Goal: Task Accomplishment & Management: Complete application form

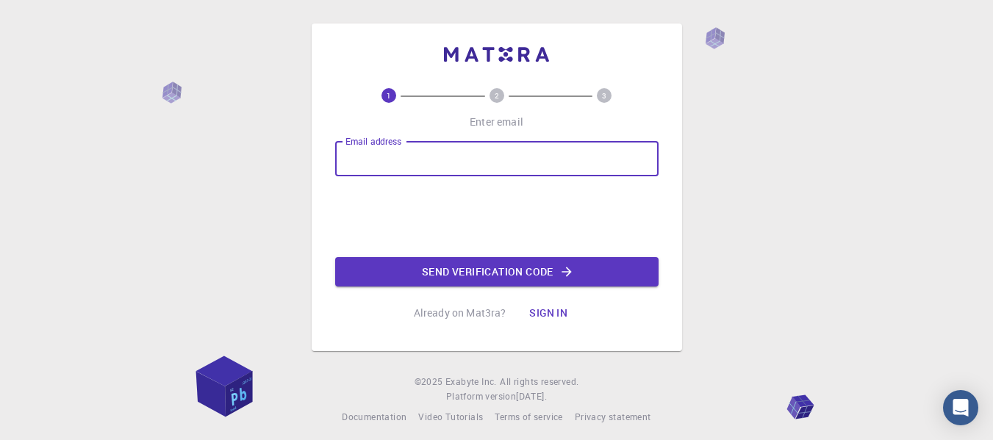
click at [428, 160] on input "Email address" at bounding box center [496, 158] width 323 height 35
type input "sharmapraful467@gmail.com"
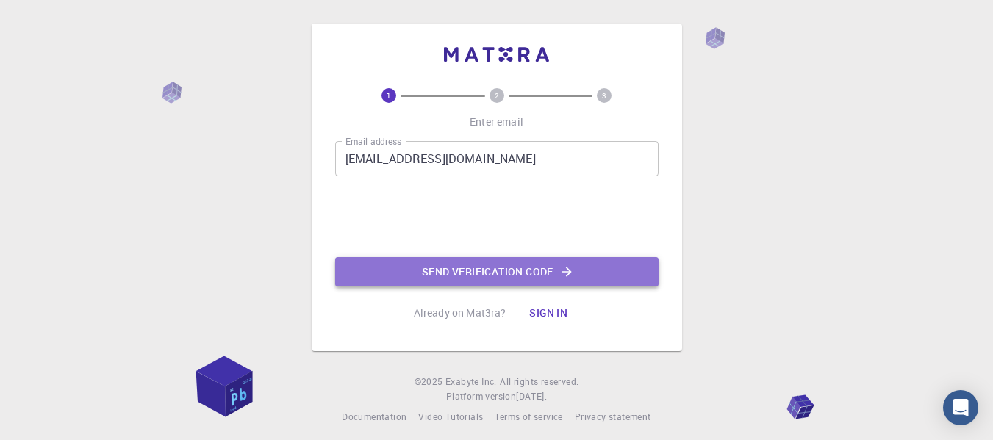
click at [480, 280] on button "Send verification code" at bounding box center [496, 271] width 323 height 29
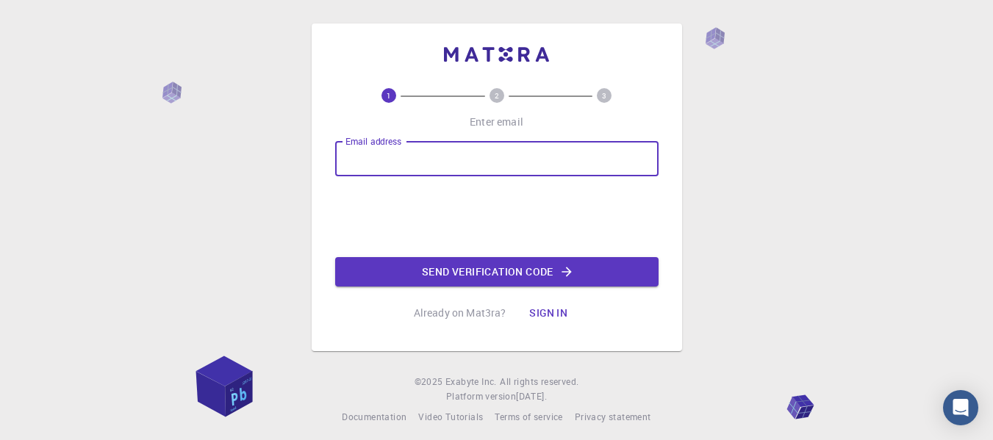
click at [363, 151] on input "Email address" at bounding box center [496, 158] width 323 height 35
type input "sharmapraful467@gmail.com"
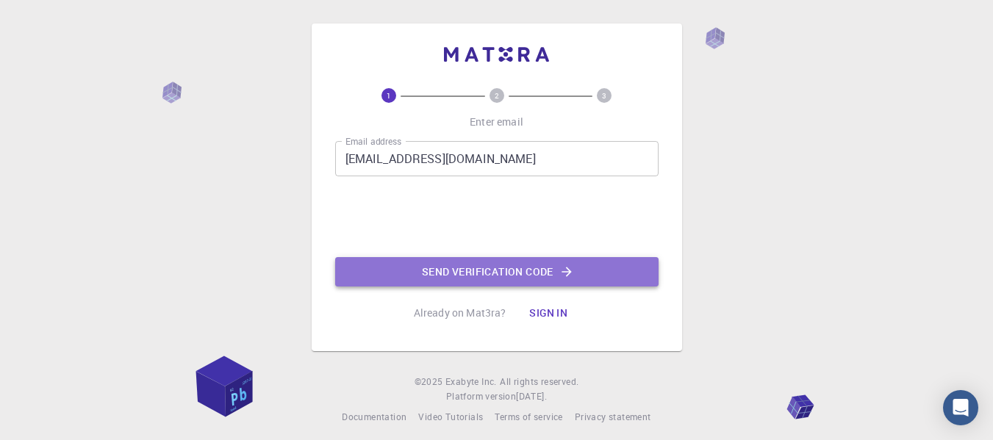
click at [492, 276] on button "Send verification code" at bounding box center [496, 271] width 323 height 29
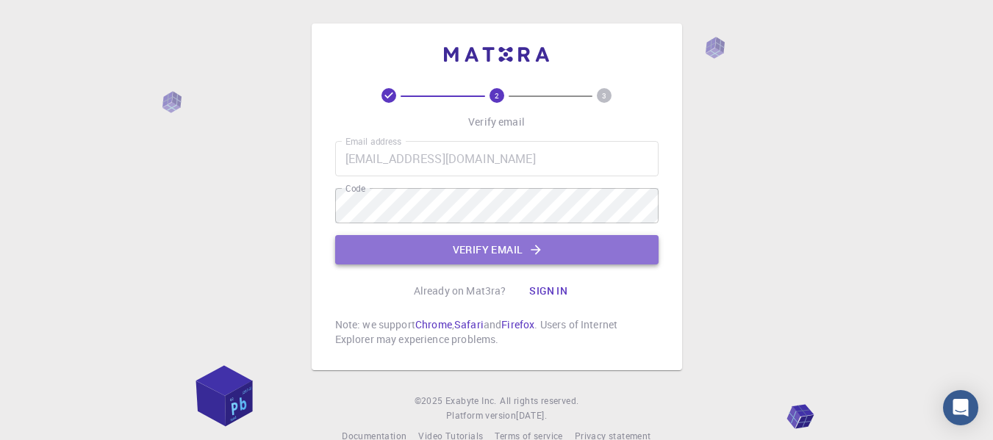
click at [442, 242] on button "Verify email" at bounding box center [496, 249] width 323 height 29
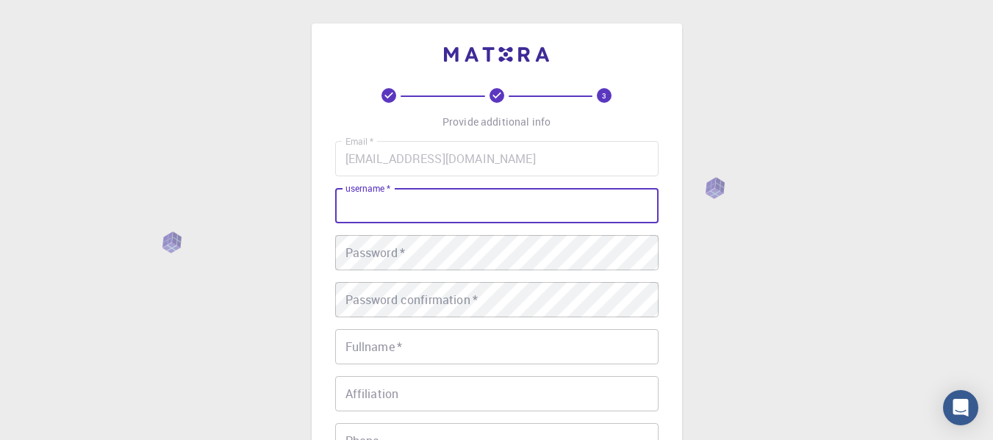
click at [408, 215] on input "username   *" at bounding box center [496, 205] width 323 height 35
type input "PRV467"
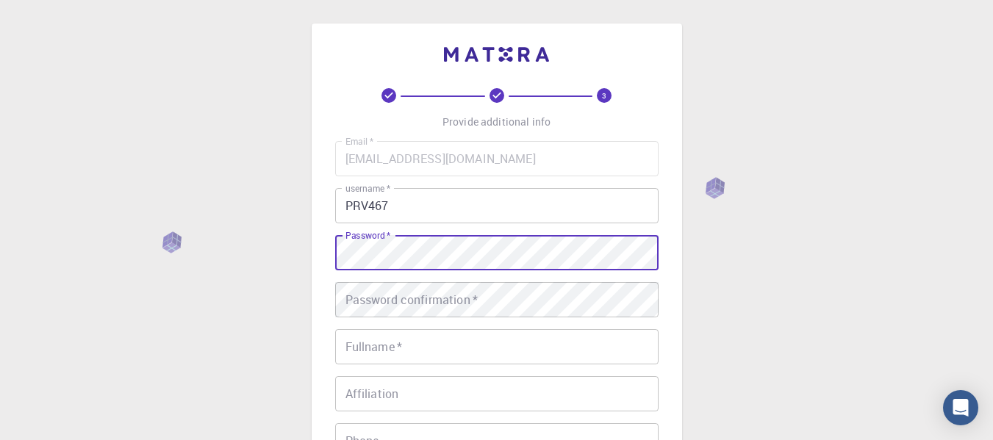
click at [384, 242] on div "Password   * Password   *" at bounding box center [496, 252] width 323 height 35
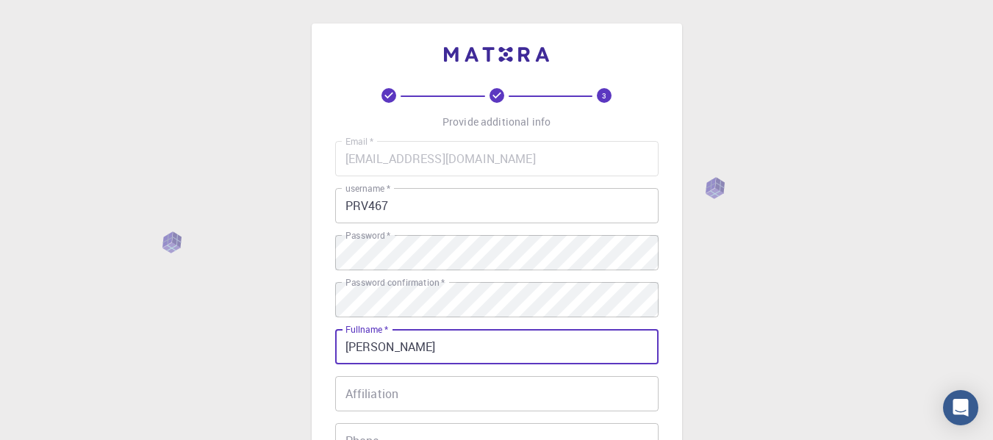
type input "[PERSON_NAME]"
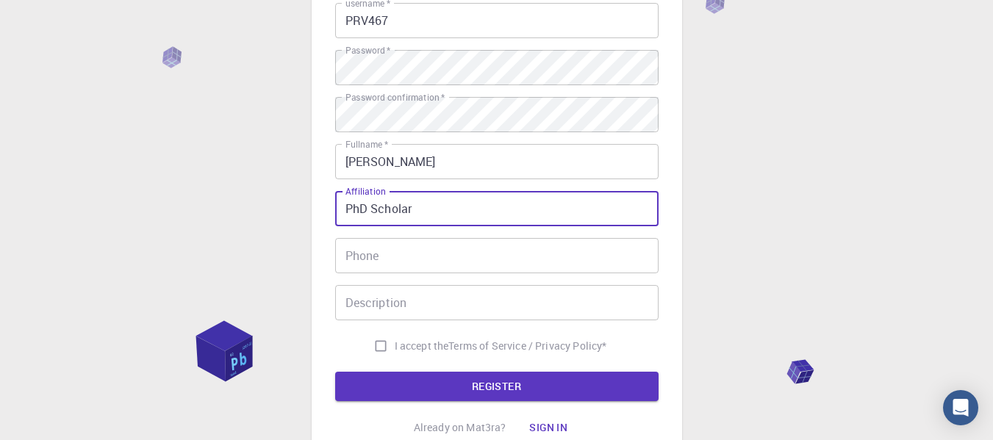
scroll to position [186, 0]
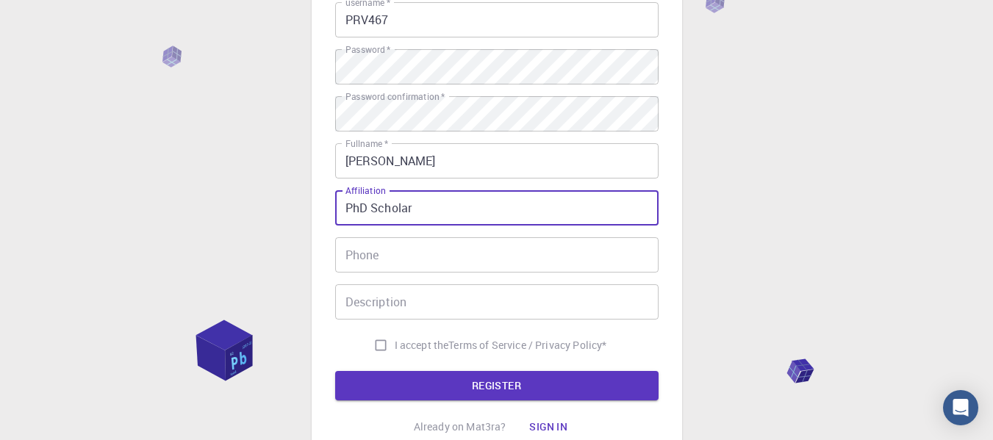
type input "PhD Scholar"
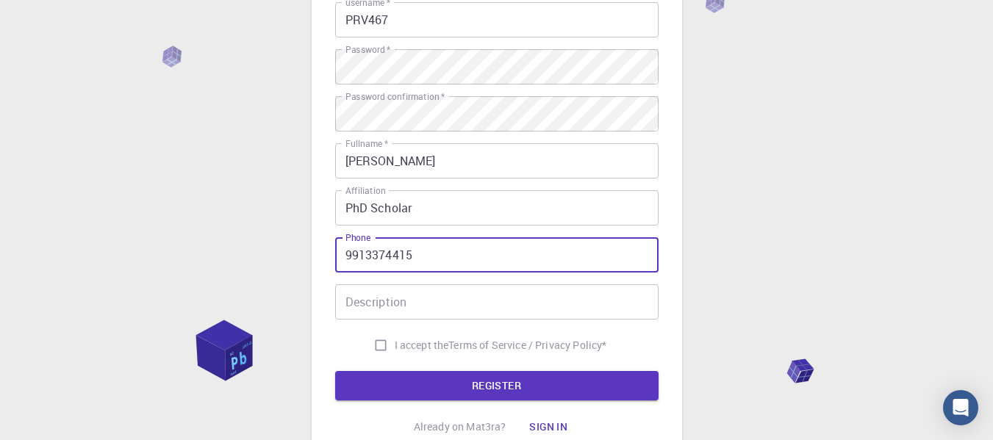
type input "9913374415"
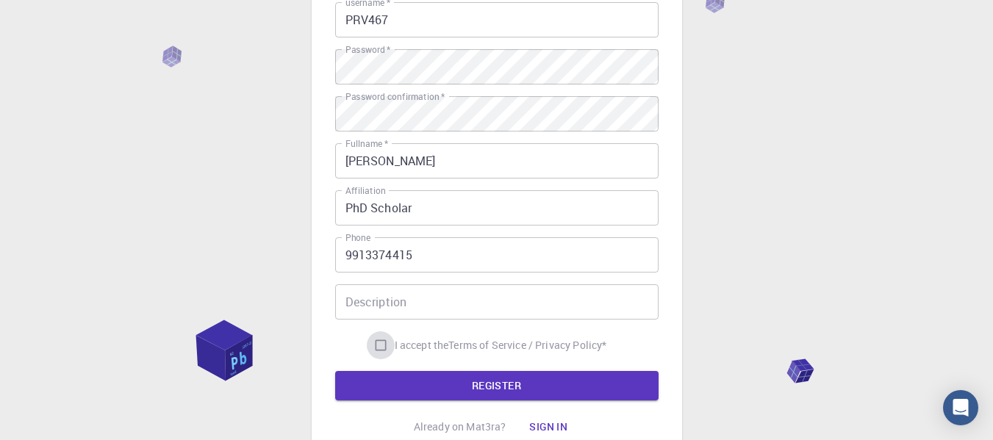
click at [380, 344] on input "I accept the Terms of Service / Privacy Policy *" at bounding box center [381, 345] width 28 height 28
checkbox input "true"
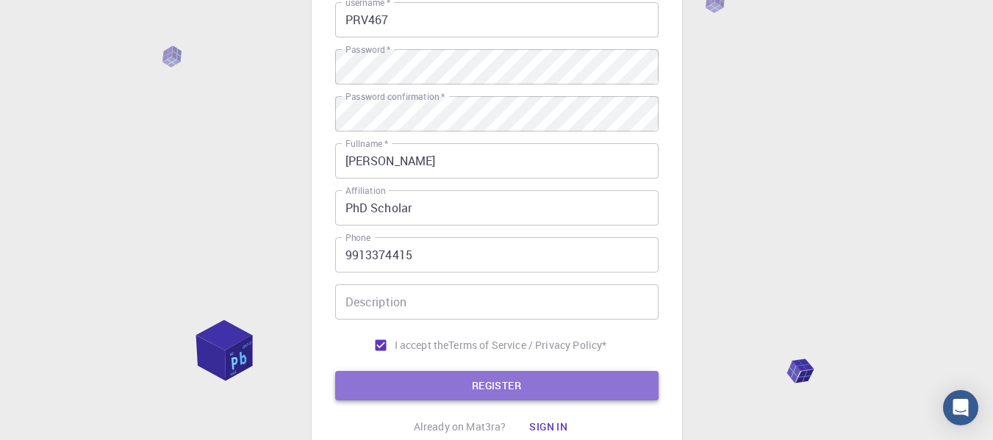
click at [465, 385] on button "REGISTER" at bounding box center [496, 385] width 323 height 29
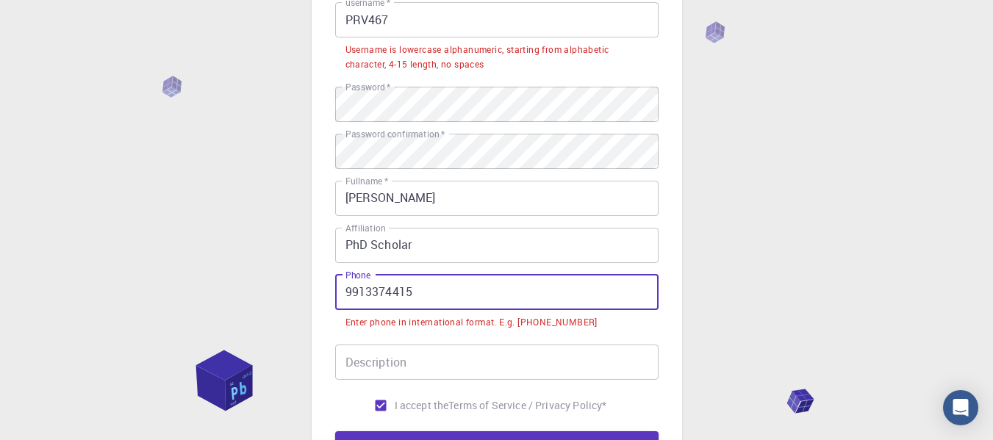
click at [346, 294] on input "9913374415" at bounding box center [496, 292] width 323 height 35
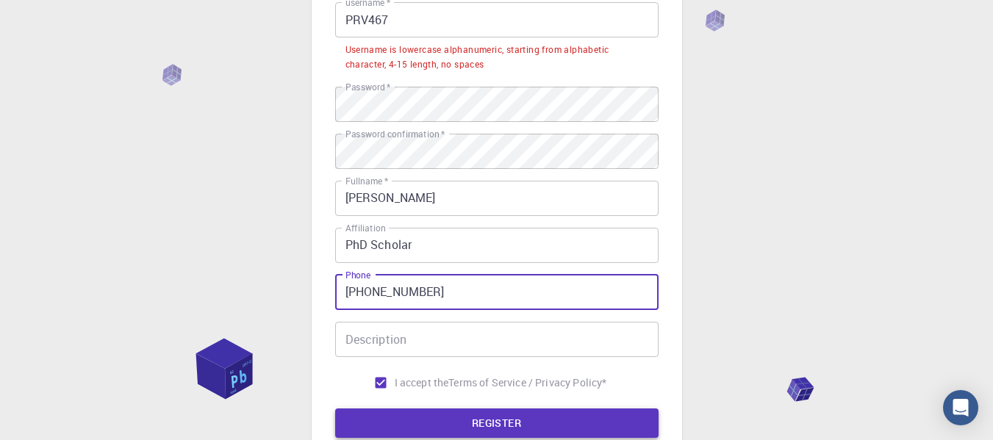
type input "+91 9913374415"
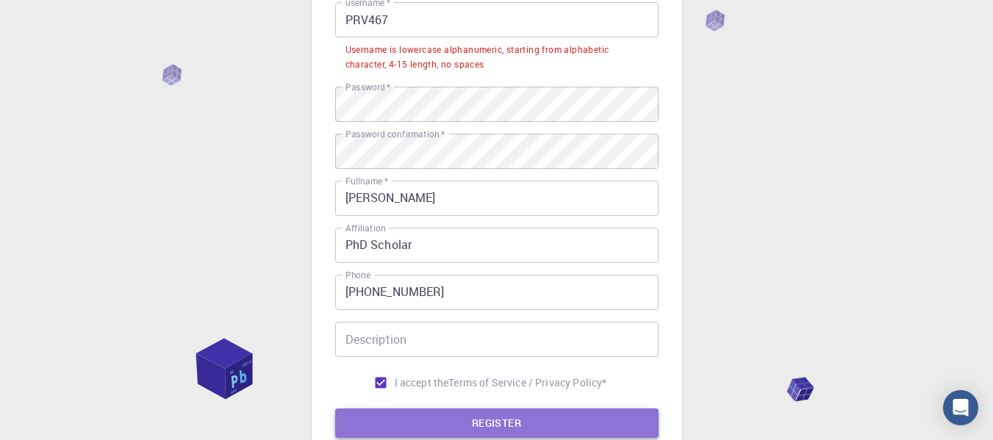
click at [459, 409] on button "REGISTER" at bounding box center [496, 423] width 323 height 29
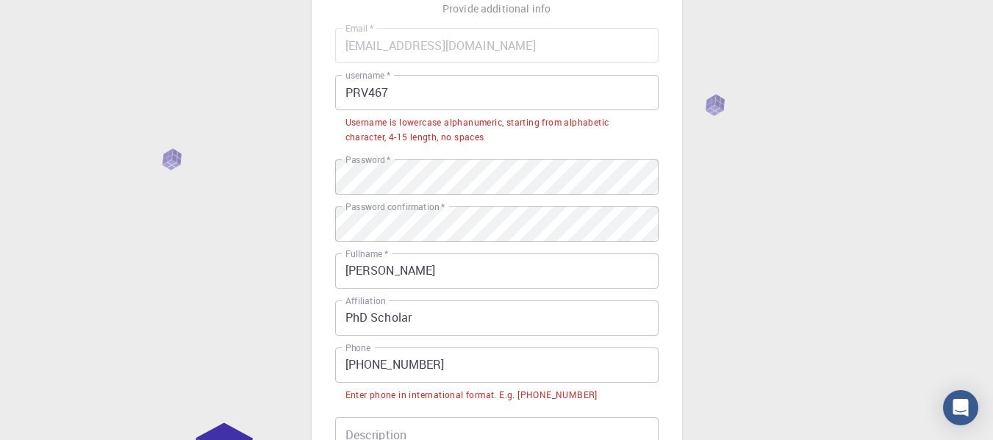
scroll to position [107, 0]
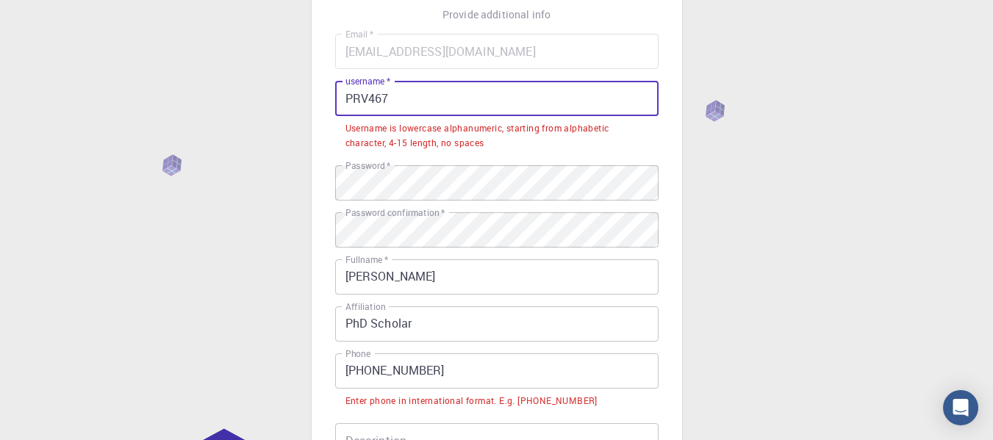
click at [363, 93] on input "PRV467" at bounding box center [496, 98] width 323 height 35
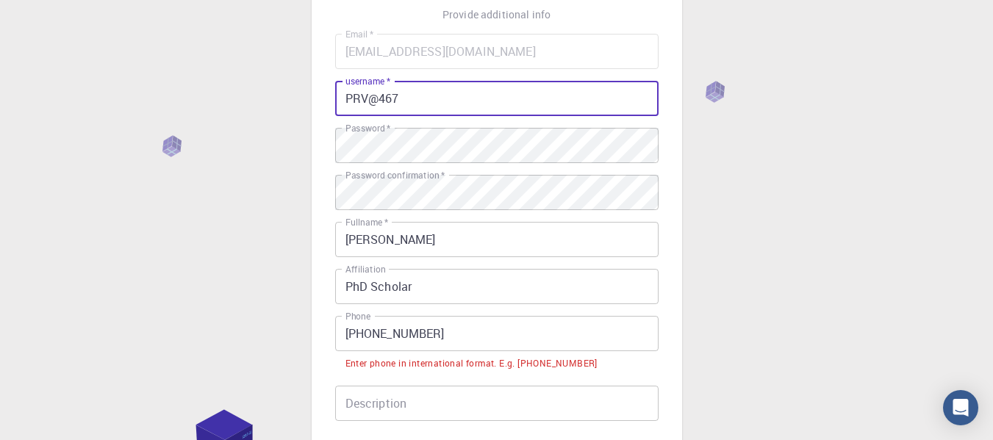
scroll to position [331, 0]
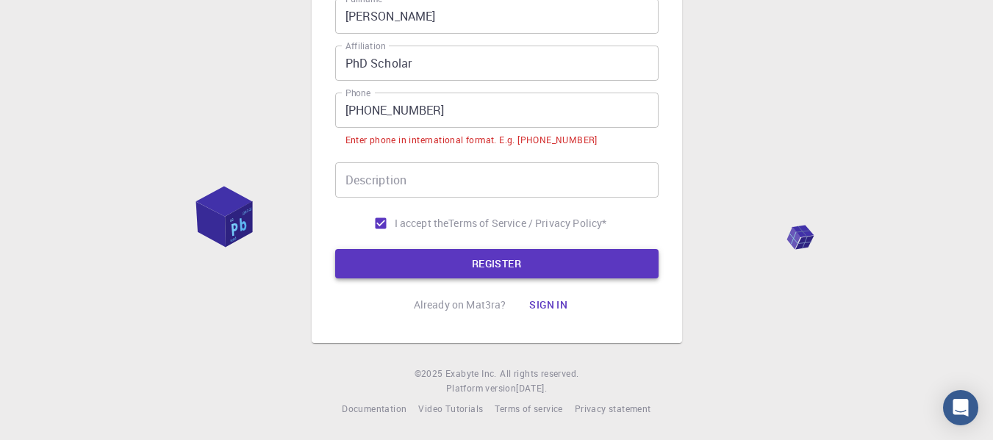
type input "PRV@467"
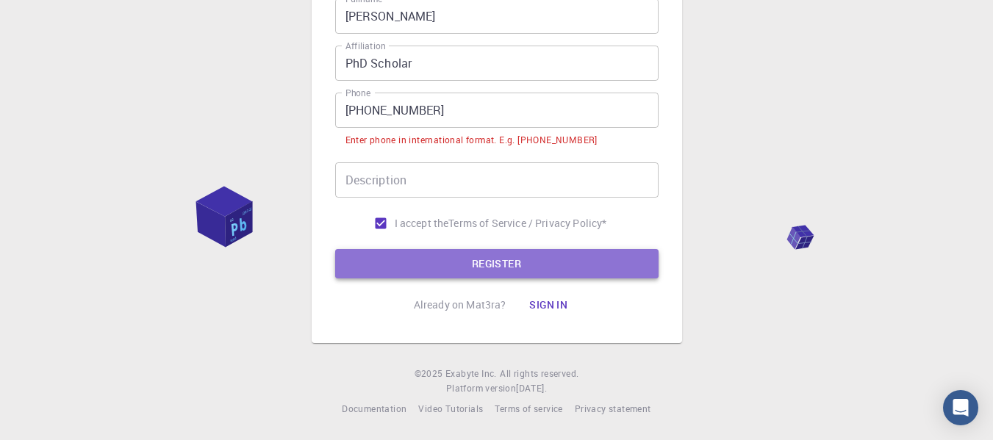
click at [525, 258] on button "REGISTER" at bounding box center [496, 263] width 323 height 29
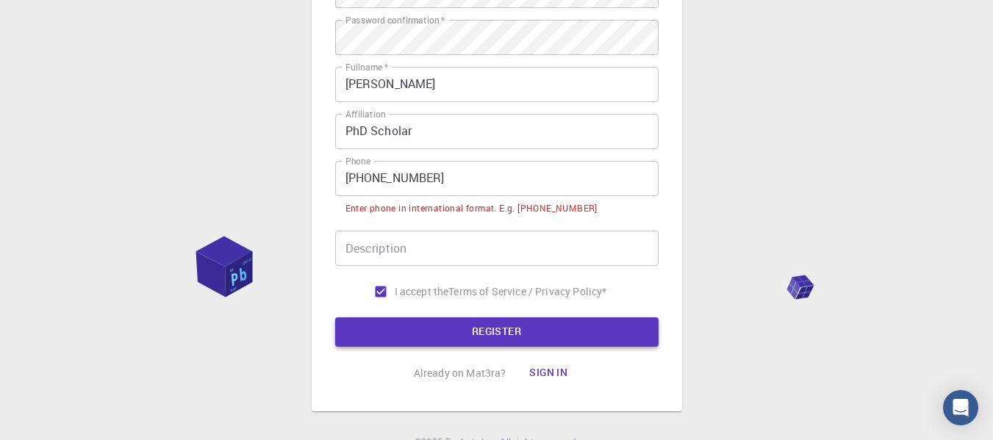
scroll to position [297, 0]
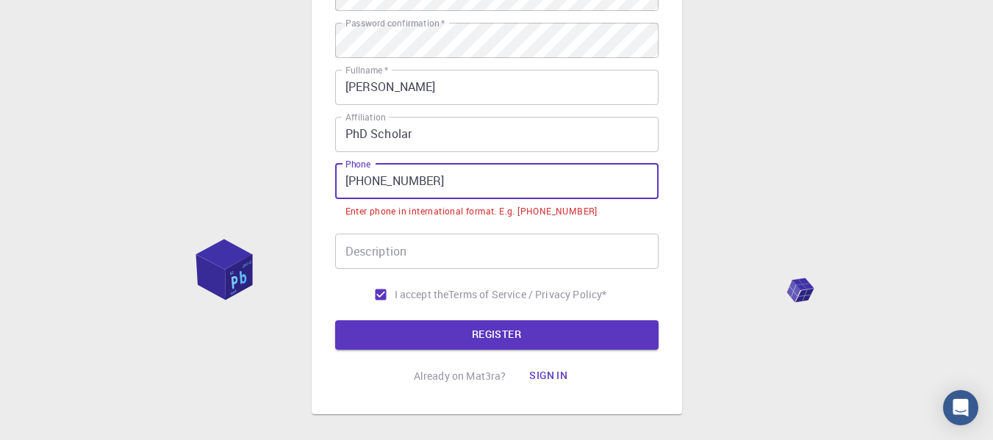
click at [369, 181] on input "+91 9913374415" at bounding box center [496, 181] width 323 height 35
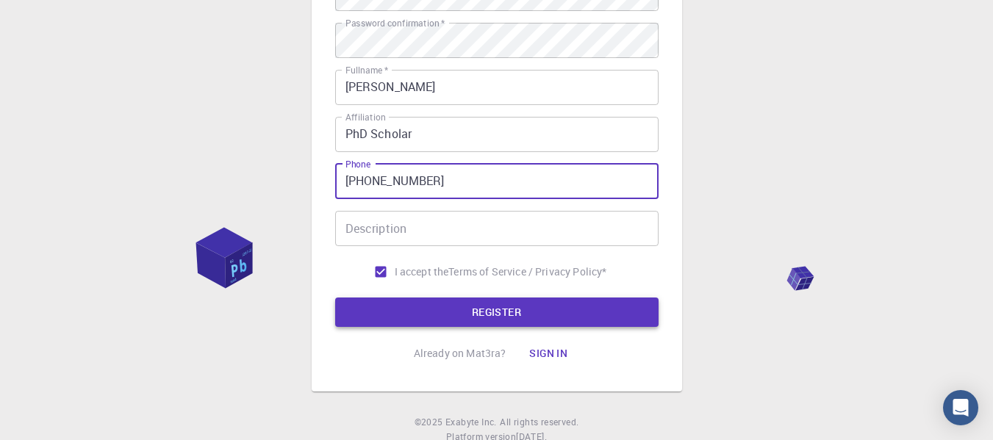
type input "+919913374415"
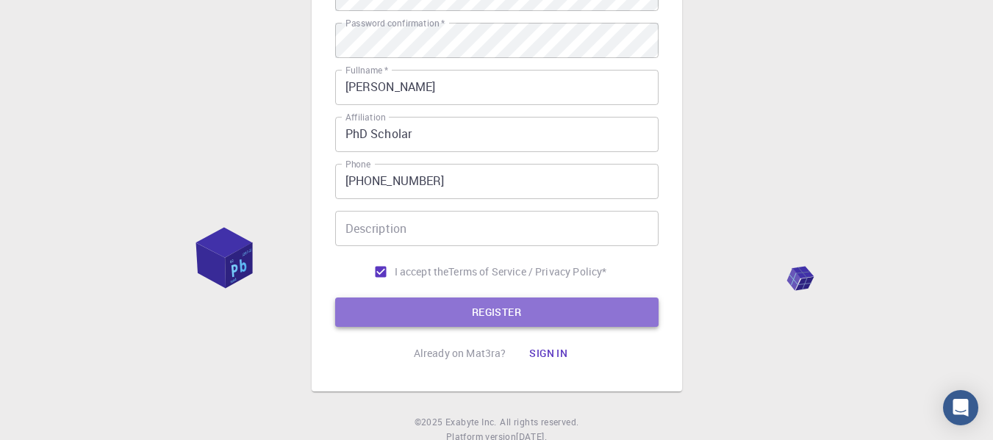
click at [496, 318] on button "REGISTER" at bounding box center [496, 312] width 323 height 29
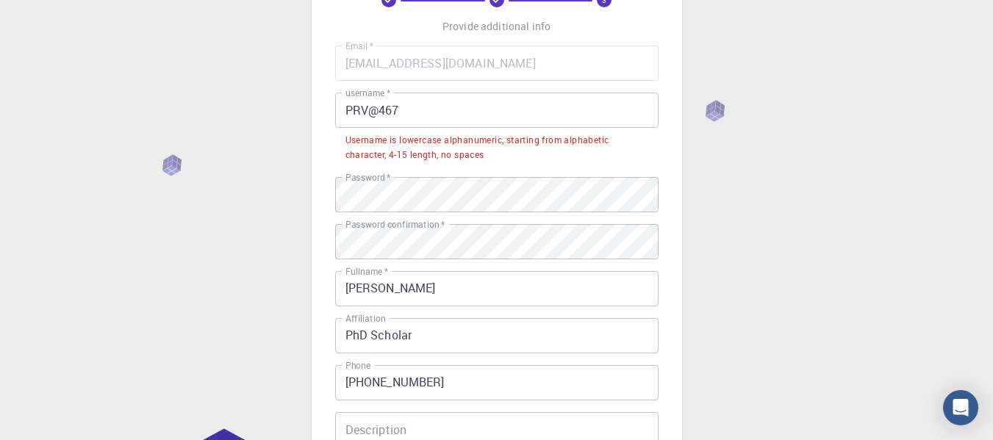
scroll to position [95, 0]
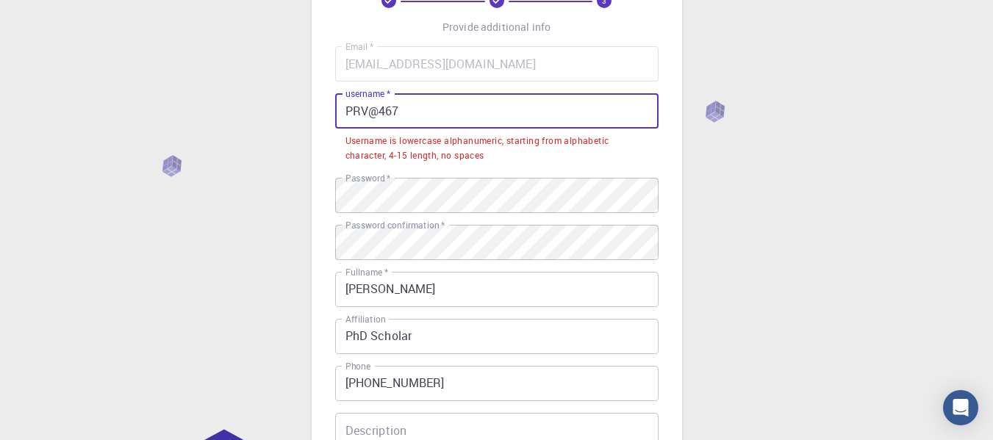
click at [362, 104] on input "PRV@467" at bounding box center [496, 110] width 323 height 35
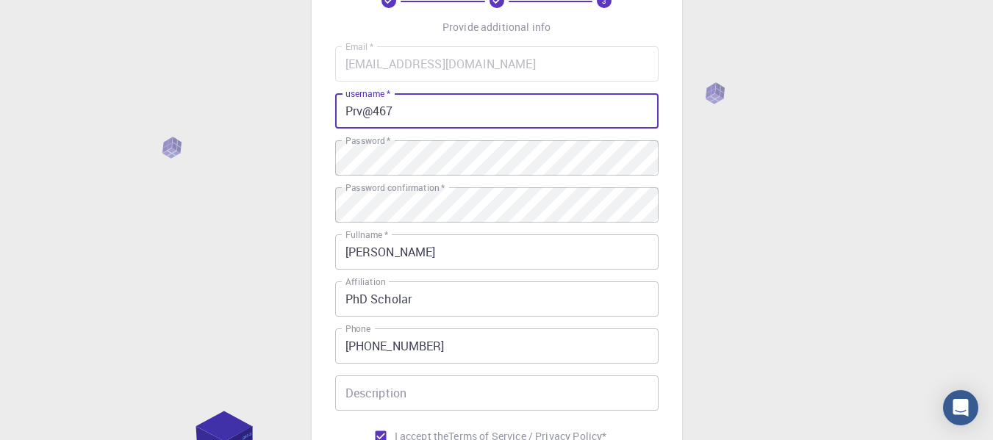
scroll to position [308, 0]
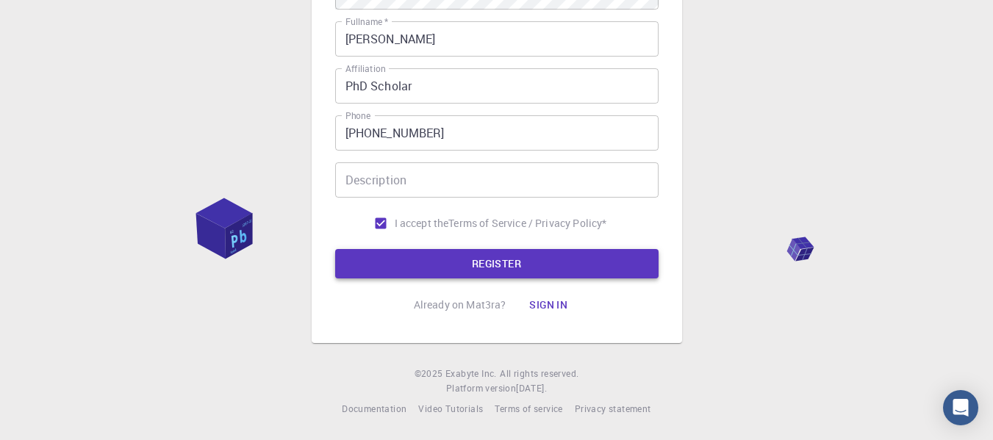
type input "Prv@467"
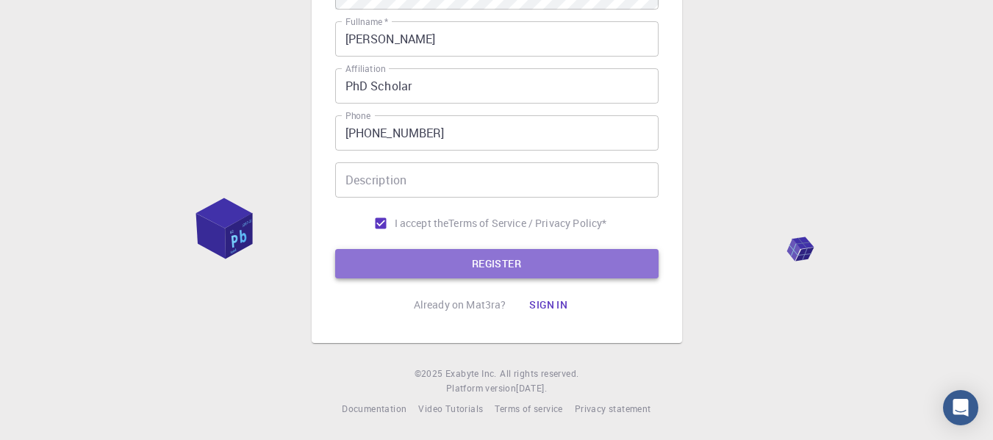
click at [454, 265] on button "REGISTER" at bounding box center [496, 263] width 323 height 29
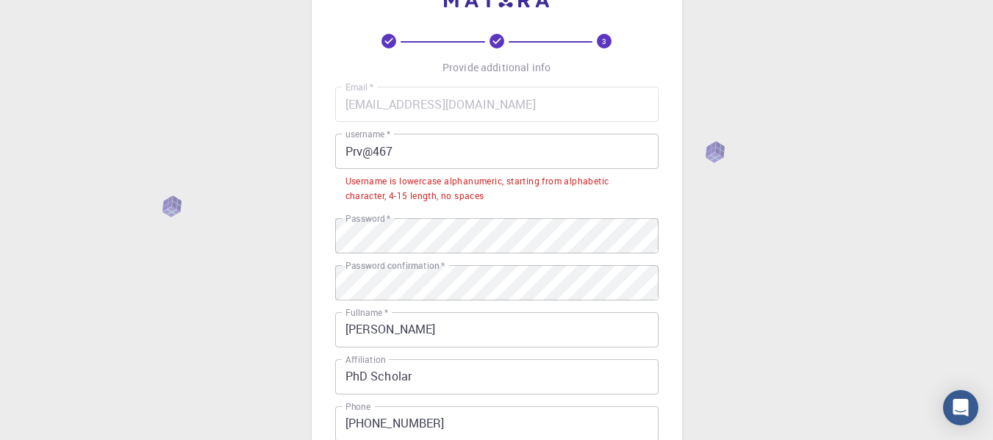
scroll to position [54, 0]
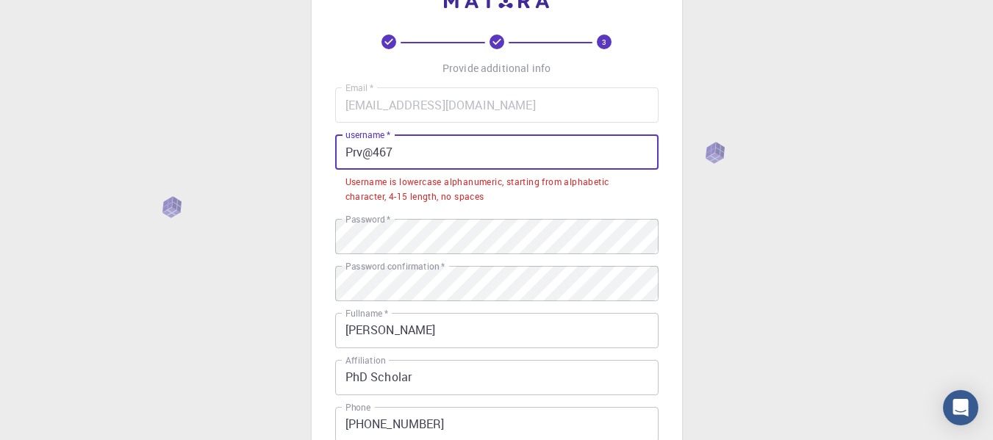
click at [350, 155] on input "Prv@467" at bounding box center [496, 151] width 323 height 35
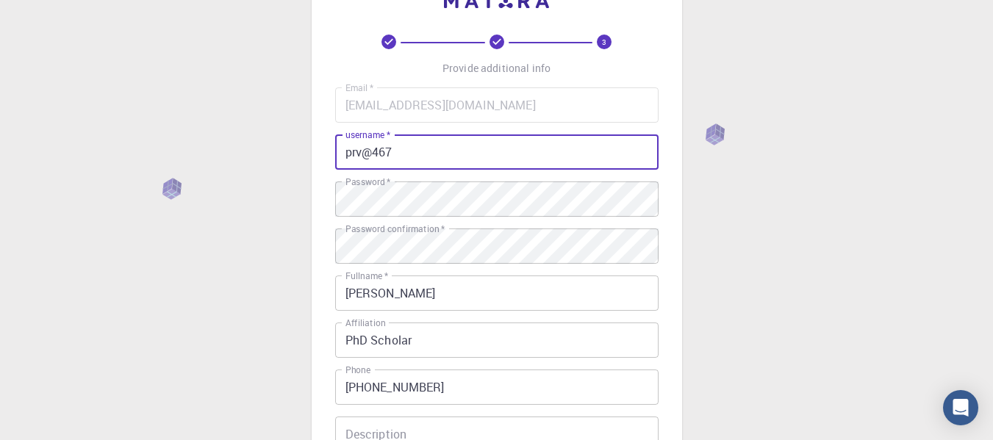
scroll to position [308, 0]
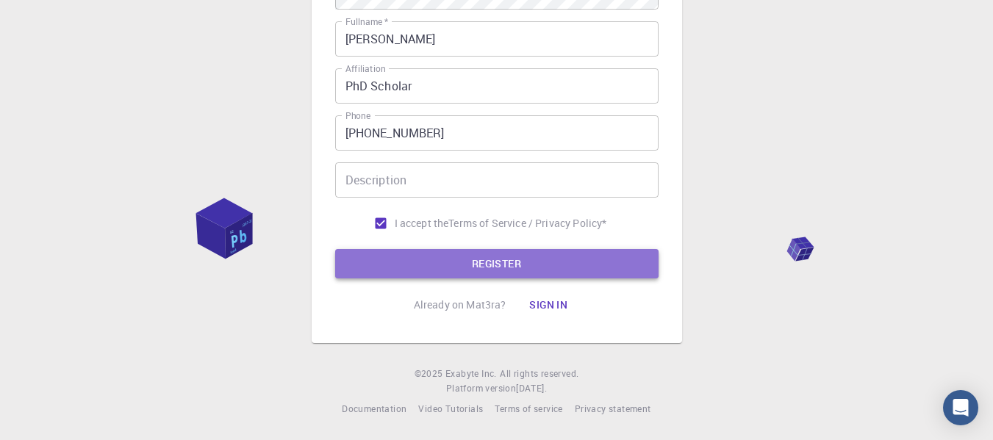
click at [521, 267] on button "REGISTER" at bounding box center [496, 263] width 323 height 29
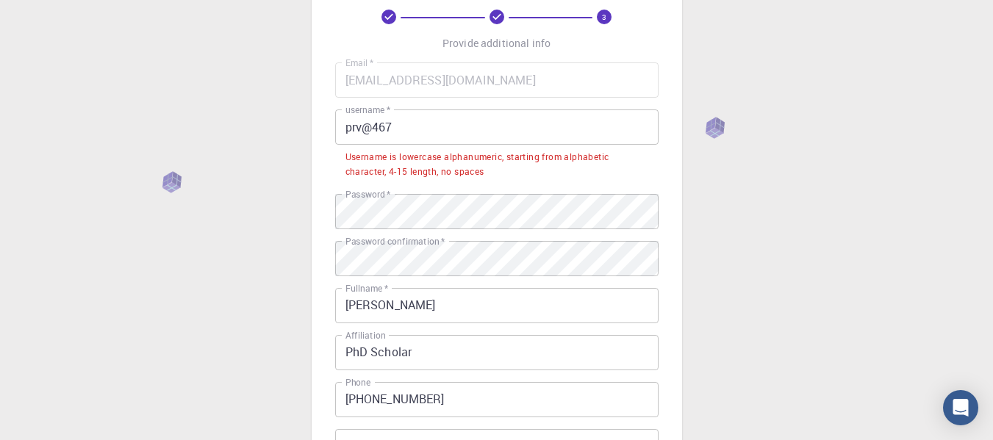
scroll to position [73, 0]
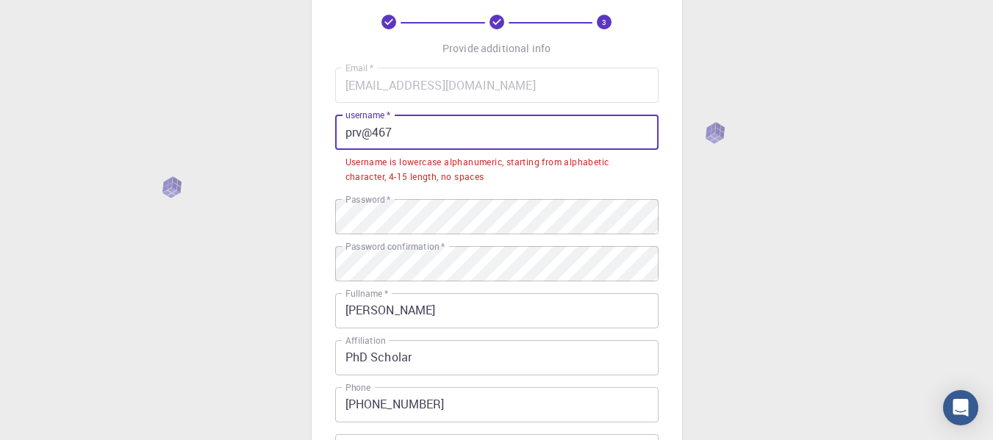
click at [377, 131] on input "prv@467" at bounding box center [496, 132] width 323 height 35
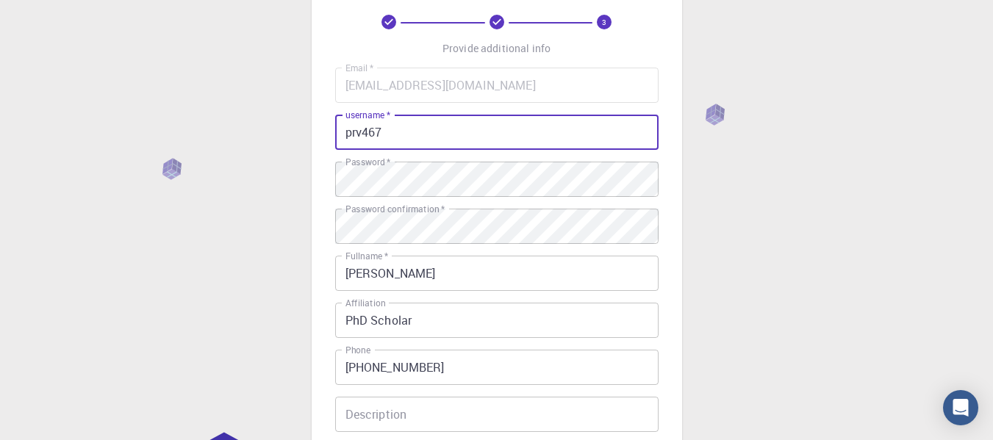
scroll to position [308, 0]
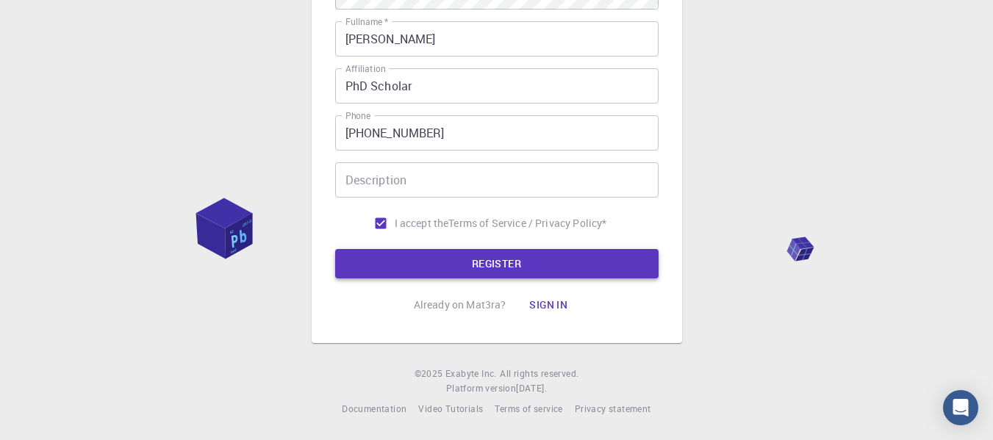
type input "prv467"
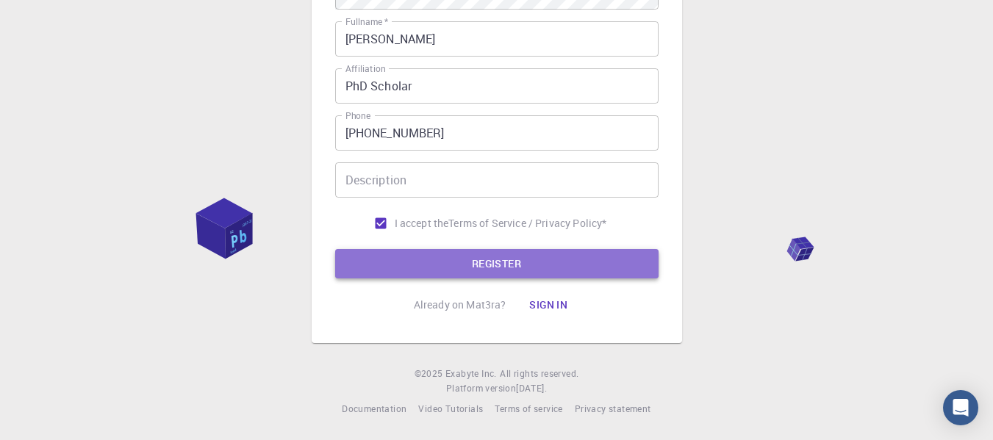
click at [481, 259] on button "REGISTER" at bounding box center [496, 263] width 323 height 29
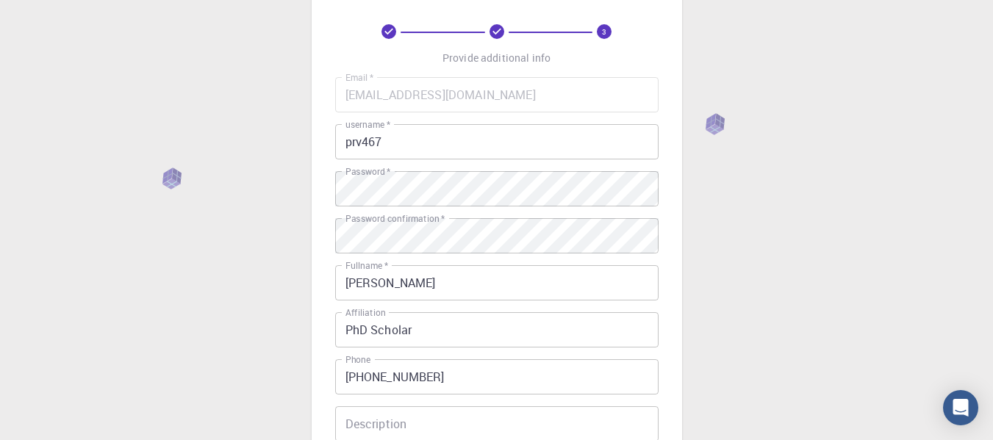
scroll to position [45, 0]
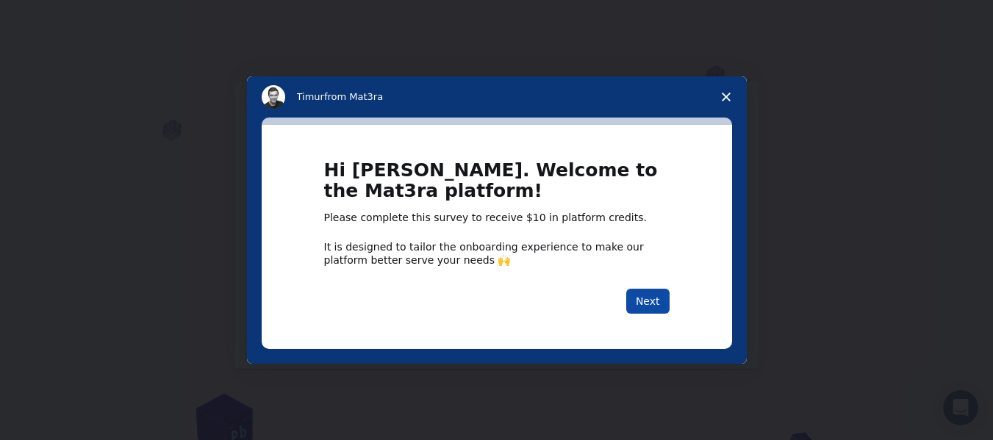
click at [650, 306] on button "Next" at bounding box center [647, 301] width 43 height 25
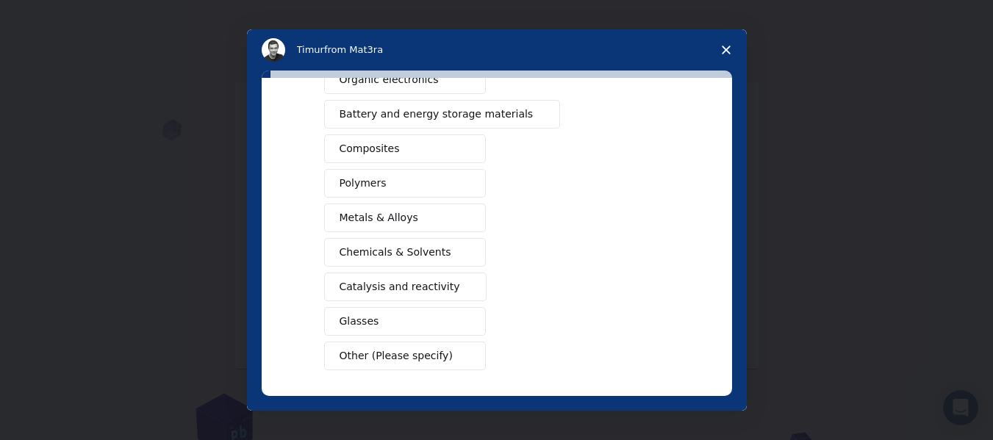
scroll to position [266, 0]
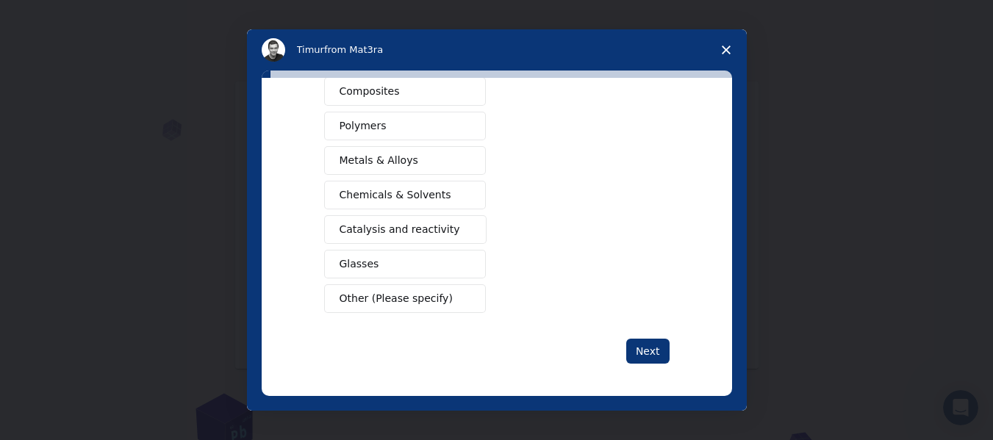
click at [400, 199] on span "Chemicals & Solvents" at bounding box center [395, 194] width 112 height 15
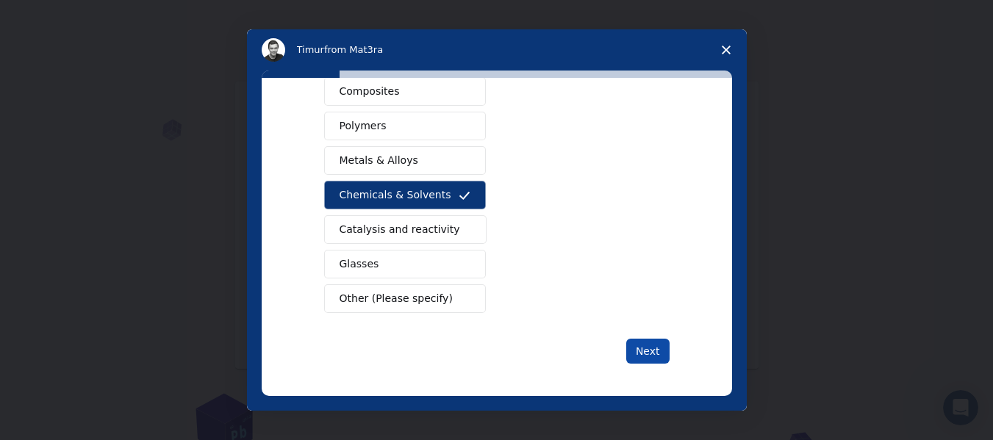
click at [646, 339] on button "Next" at bounding box center [647, 351] width 43 height 25
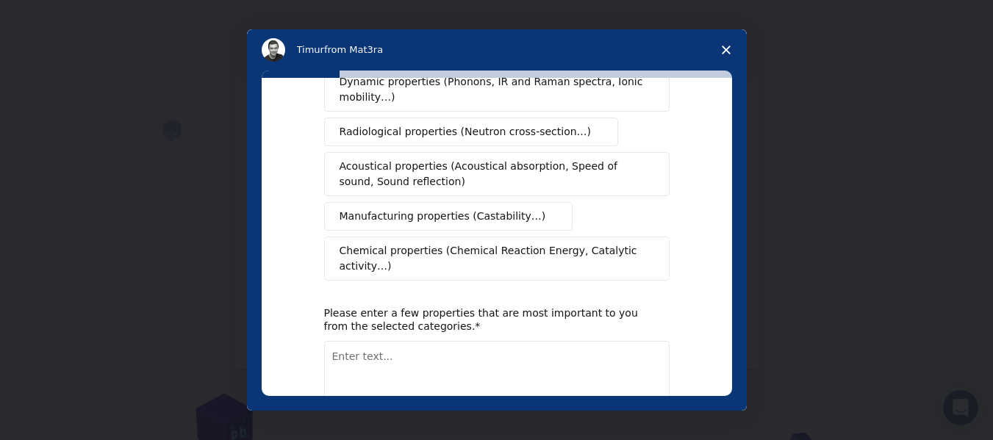
scroll to position [345, 0]
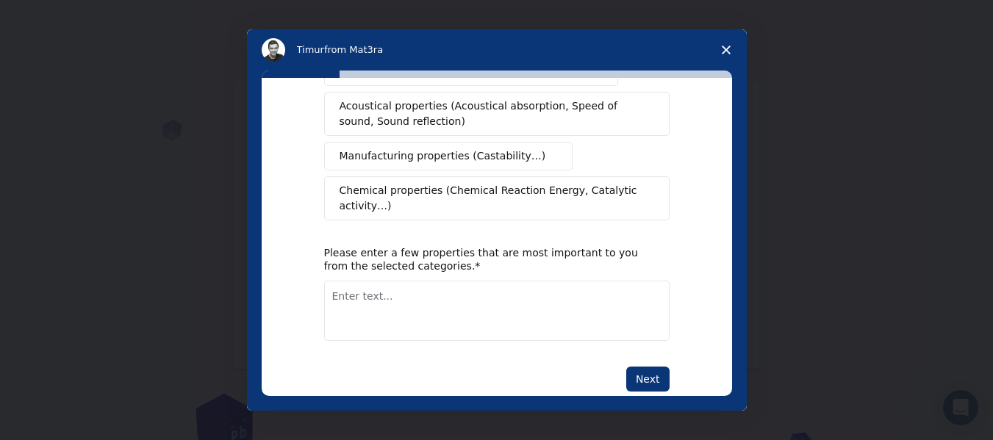
click at [440, 183] on span "Chemical properties (Chemical Reaction Energy, Catalytic activity…)" at bounding box center [491, 198] width 304 height 31
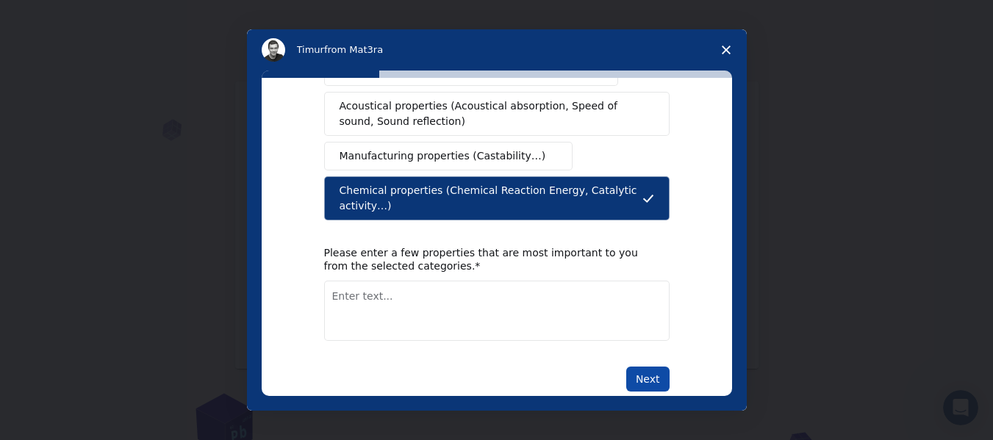
click at [647, 367] on button "Next" at bounding box center [647, 379] width 43 height 25
click at [385, 295] on textarea "Enter text..." at bounding box center [496, 311] width 345 height 60
type textarea "Chemical Reactions"
click at [652, 367] on button "Next" at bounding box center [647, 379] width 43 height 25
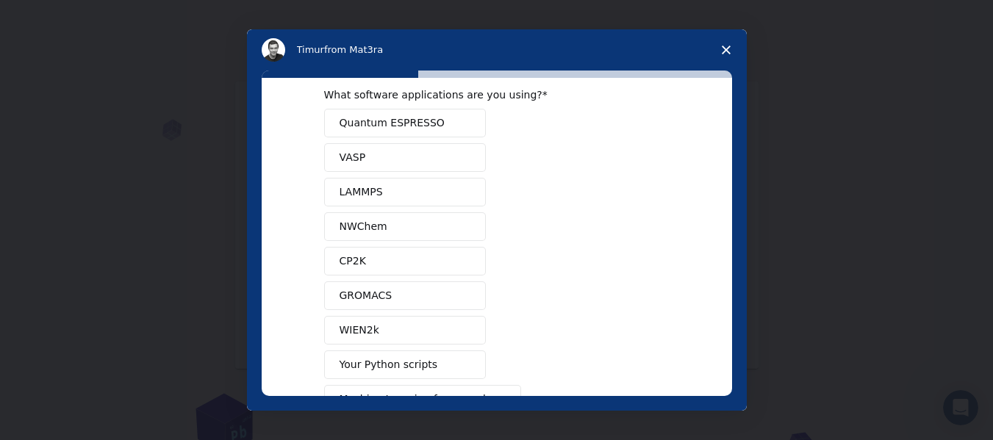
scroll to position [0, 0]
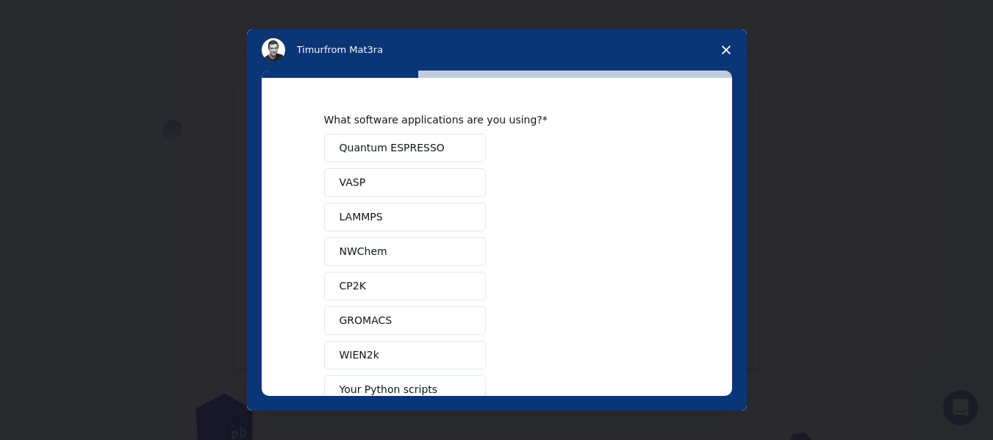
click at [363, 240] on button "NWChem" at bounding box center [405, 251] width 162 height 29
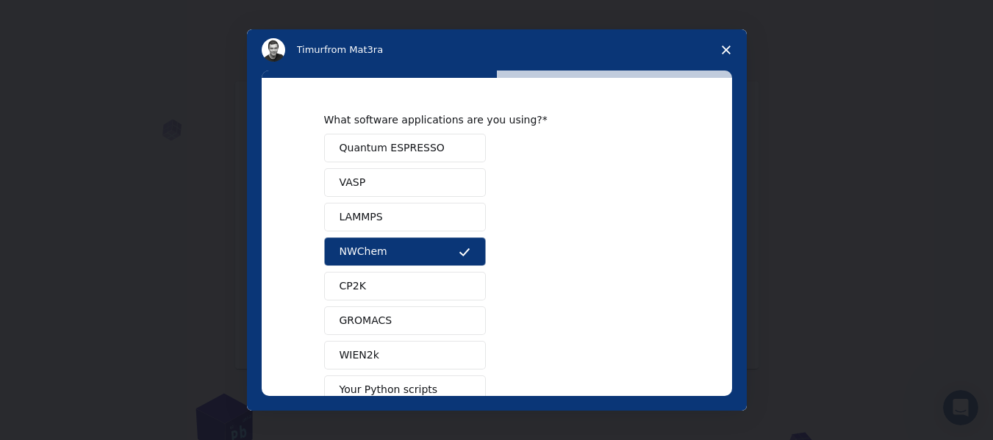
scroll to position [163, 0]
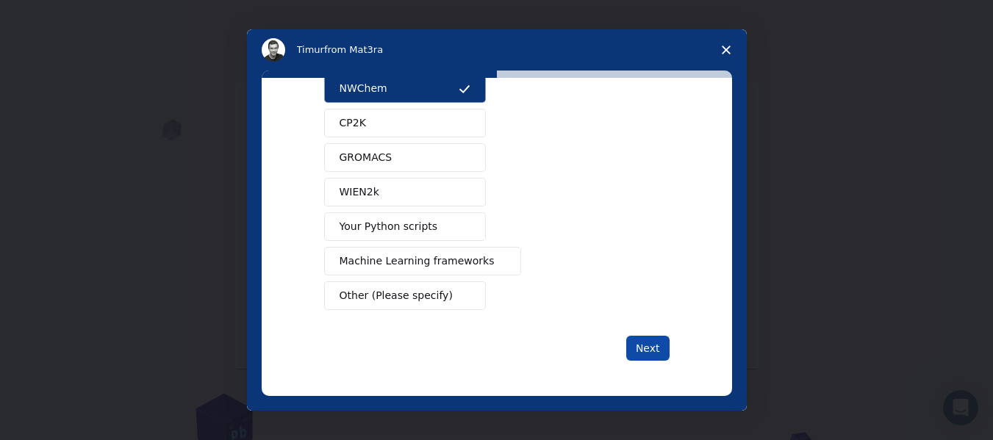
click at [641, 346] on button "Next" at bounding box center [647, 348] width 43 height 25
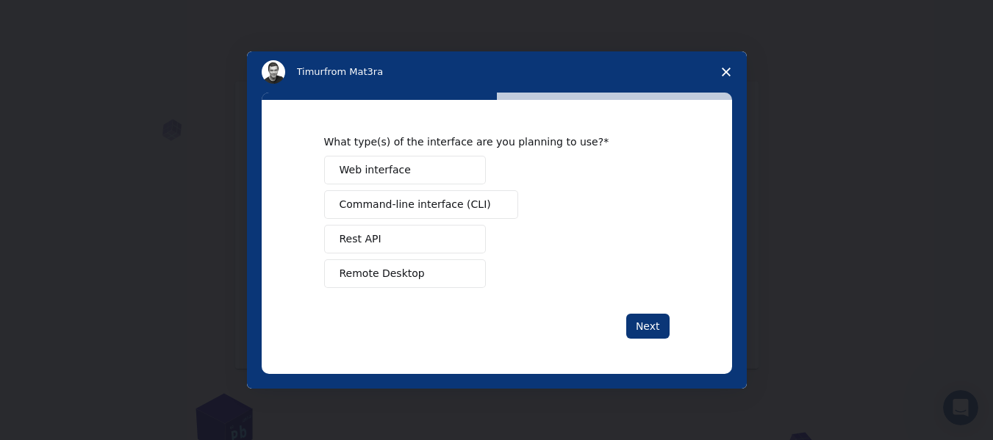
scroll to position [0, 0]
click at [425, 273] on button "Remote Desktop" at bounding box center [405, 273] width 162 height 29
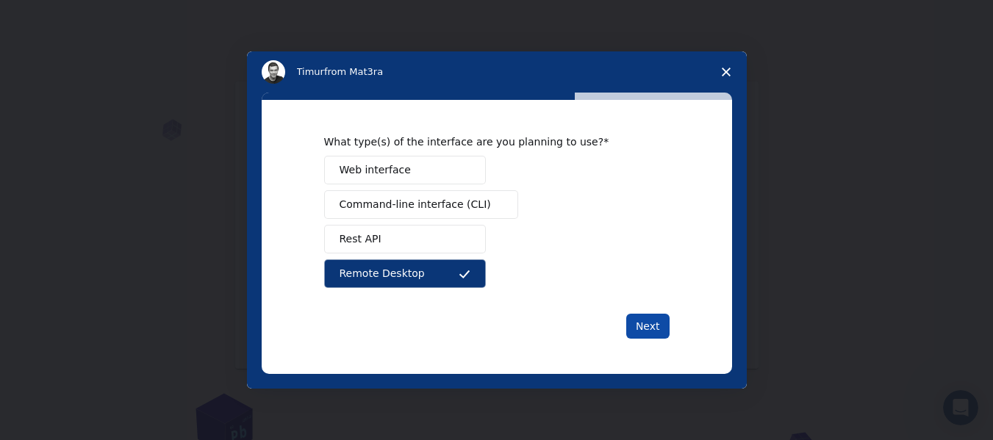
click at [647, 328] on button "Next" at bounding box center [647, 326] width 43 height 25
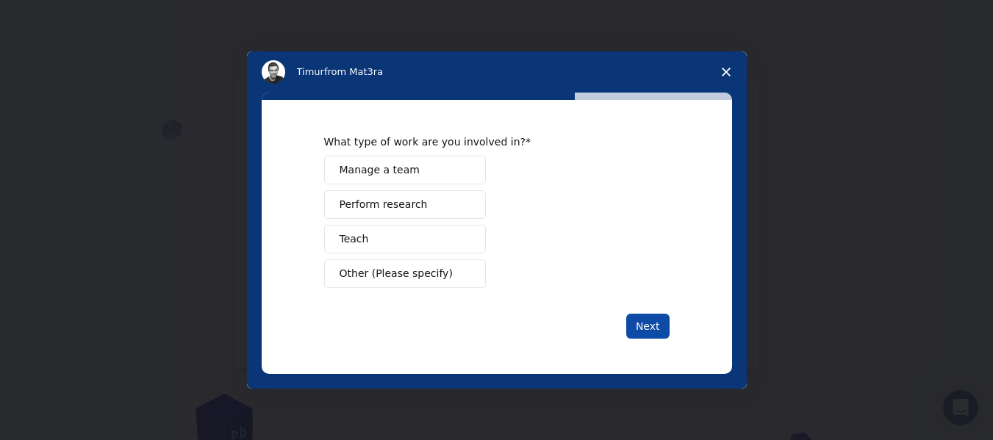
click at [641, 326] on button "Next" at bounding box center [647, 326] width 43 height 25
click at [415, 214] on button "Perform research" at bounding box center [405, 204] width 162 height 29
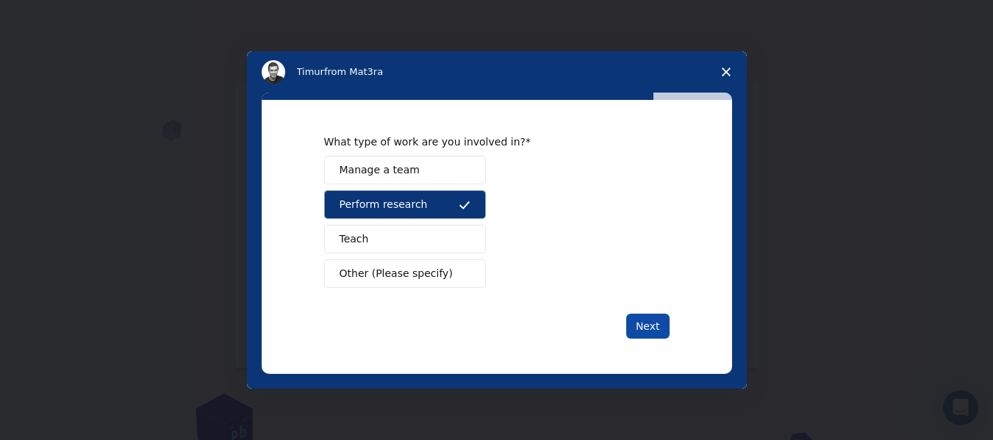
click at [639, 331] on button "Next" at bounding box center [647, 326] width 43 height 25
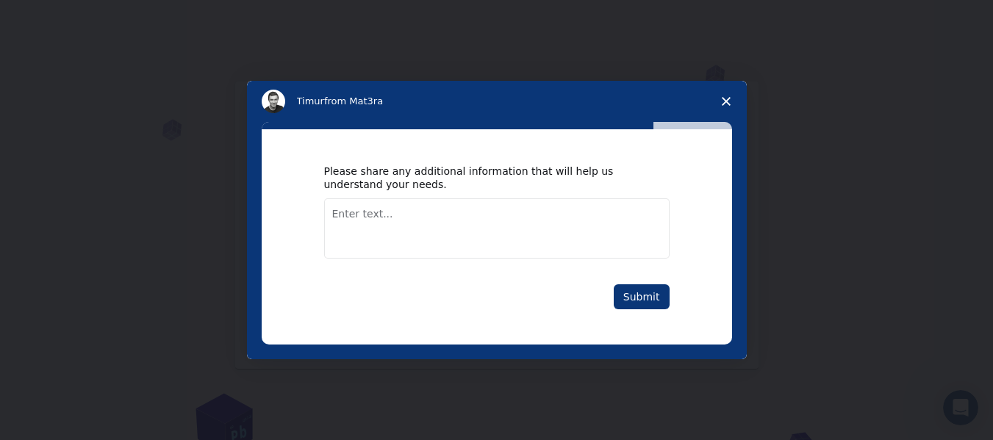
click at [429, 204] on textarea "Enter text..." at bounding box center [496, 228] width 345 height 60
type textarea "i want to predict activity of my compound"
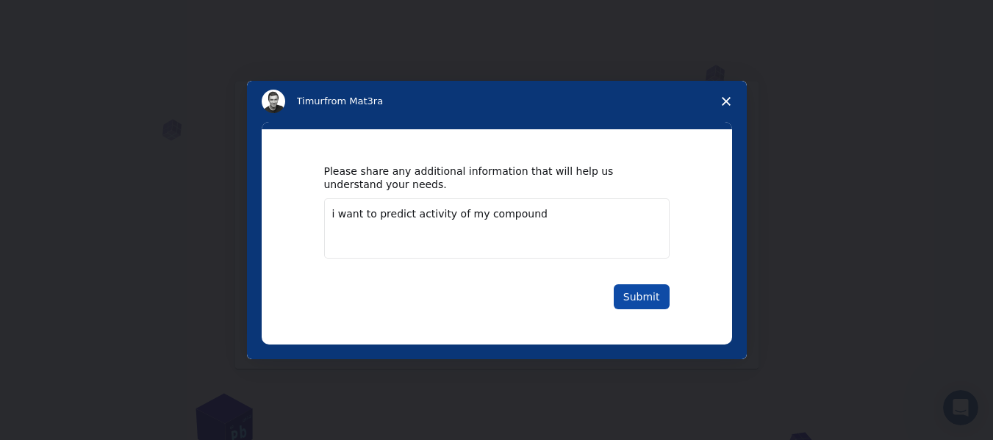
click at [642, 295] on button "Submit" at bounding box center [642, 296] width 56 height 25
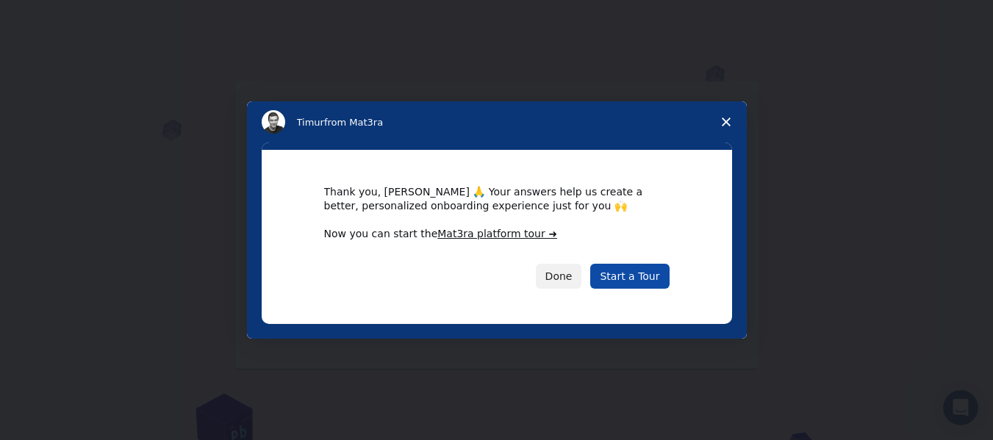
click at [638, 283] on link "Start a Tour" at bounding box center [629, 276] width 79 height 25
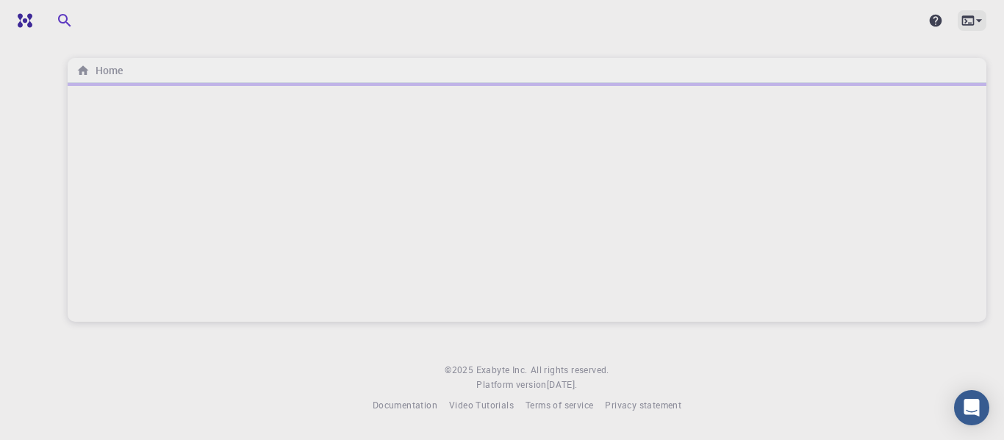
click at [968, 15] on icon at bounding box center [967, 20] width 15 height 15
click at [933, 18] on div at bounding box center [502, 220] width 1004 height 440
click at [172, 18] on icon "button" at bounding box center [171, 20] width 16 height 16
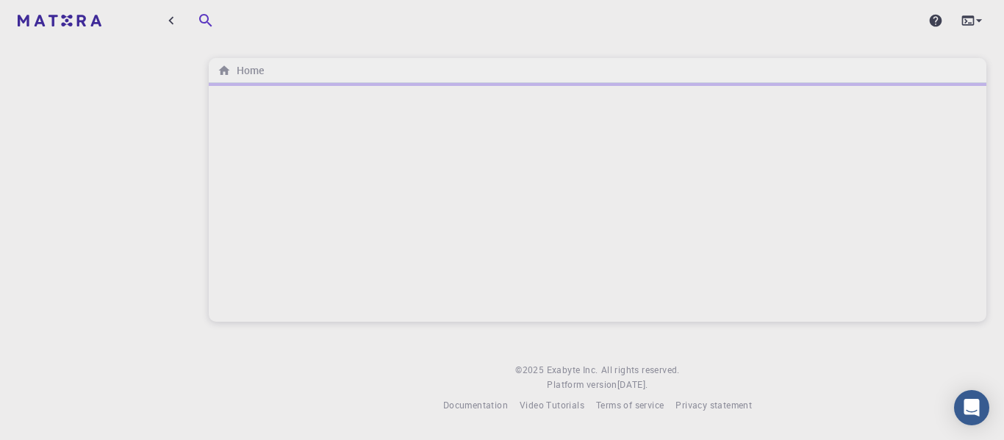
click at [237, 26] on div at bounding box center [597, 20] width 813 height 29
click at [176, 25] on icon "button" at bounding box center [171, 20] width 16 height 16
click at [170, 24] on icon "button" at bounding box center [171, 21] width 5 height 8
click at [170, 24] on icon "button" at bounding box center [171, 20] width 16 height 16
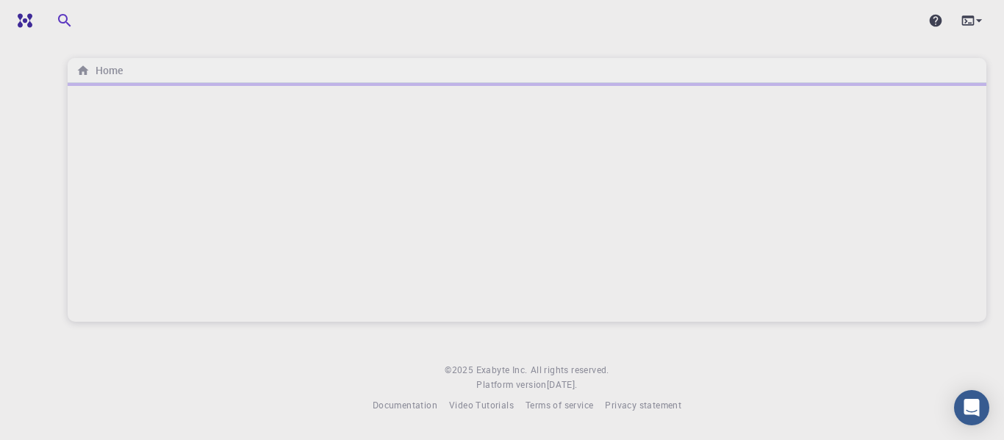
click at [489, 49] on div "Home © 2025 Exabyte Inc. All rights reserved. Platform version 2025.7.24 . Docu…" at bounding box center [527, 218] width 954 height 436
click at [69, 14] on icon "button" at bounding box center [65, 21] width 18 height 18
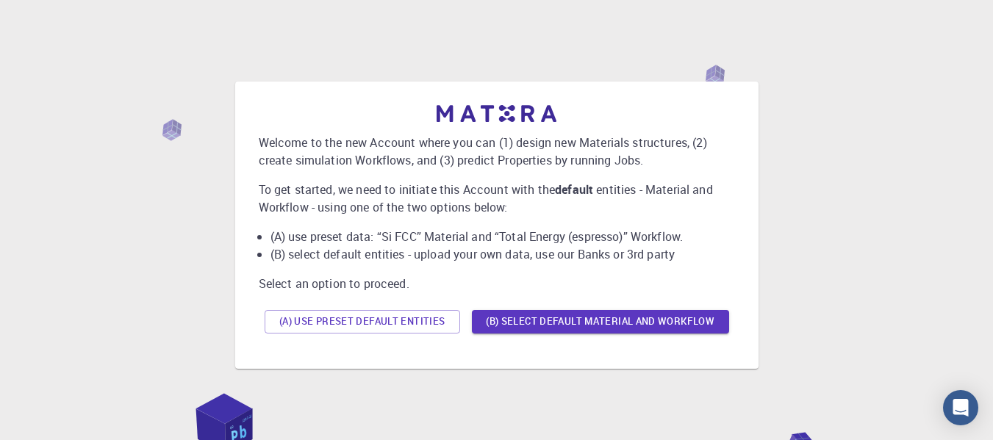
scroll to position [83, 0]
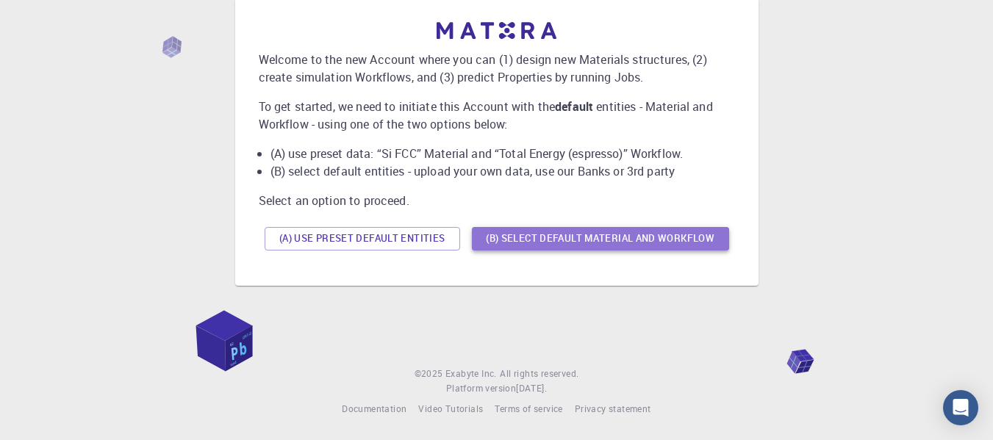
click at [576, 244] on button "(B) Select default material and workflow" at bounding box center [600, 239] width 257 height 24
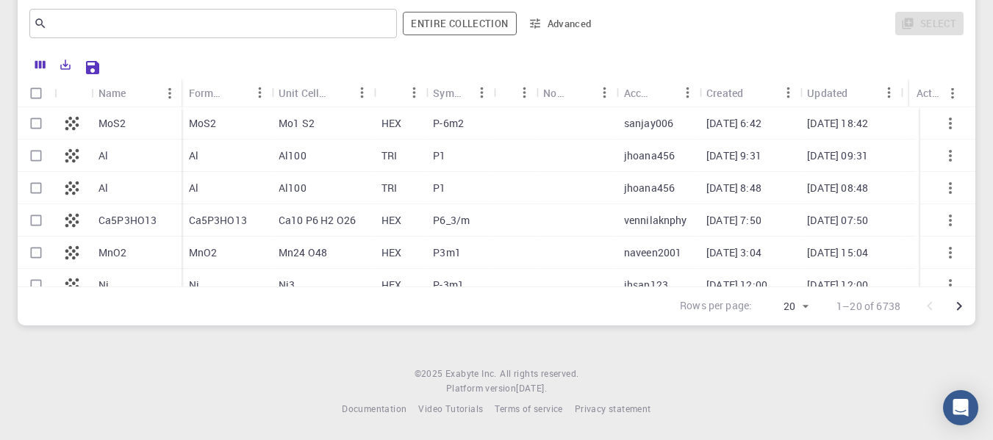
scroll to position [0, 0]
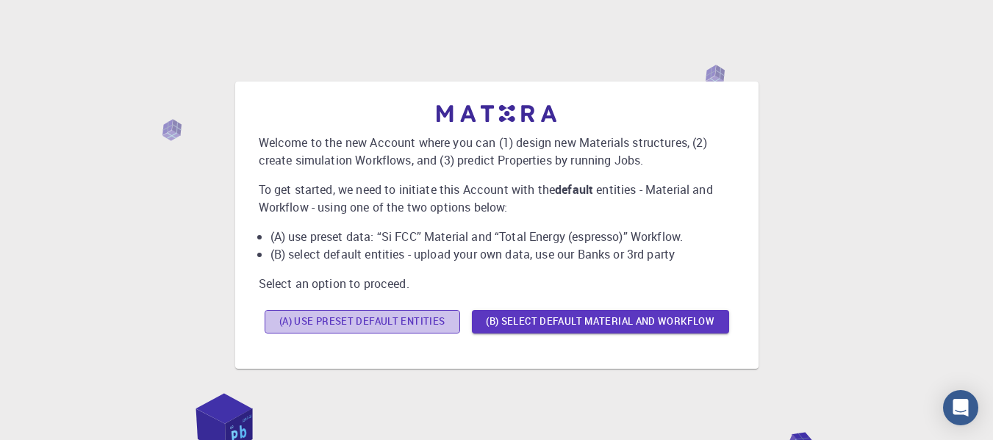
click at [342, 320] on button "(A) Use preset default entities" at bounding box center [362, 322] width 195 height 24
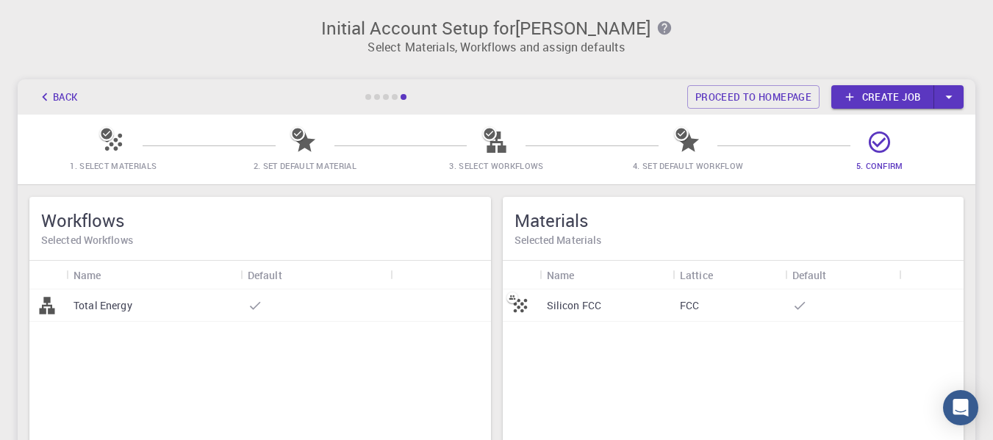
click at [297, 148] on icon at bounding box center [305, 142] width 26 height 26
click at [61, 95] on button "Back" at bounding box center [57, 97] width 56 height 24
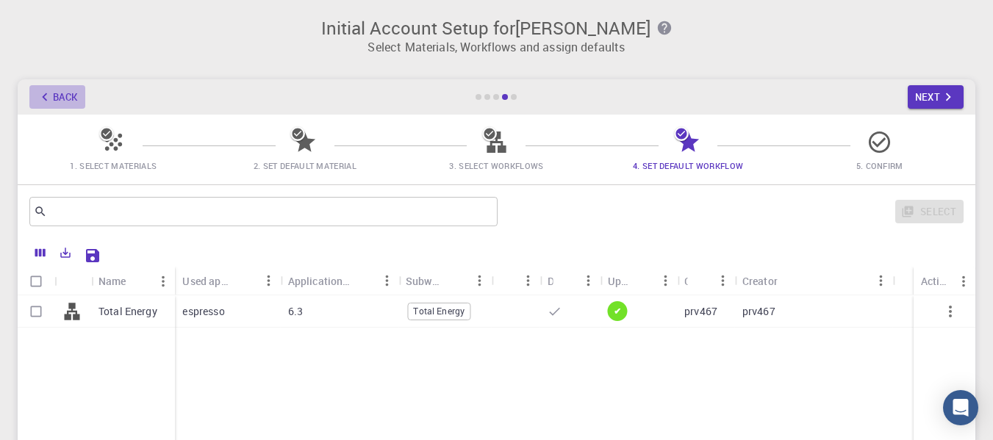
click at [61, 95] on button "Back" at bounding box center [57, 97] width 56 height 24
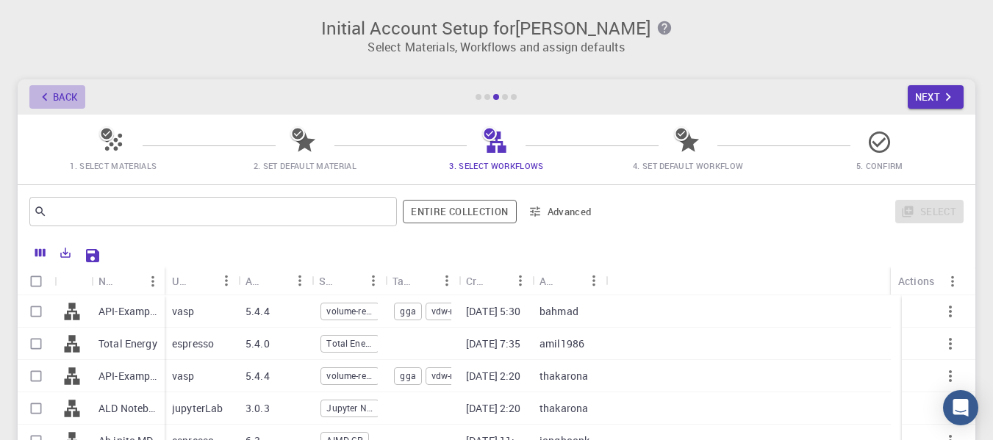
click at [54, 91] on button "Back" at bounding box center [57, 97] width 56 height 24
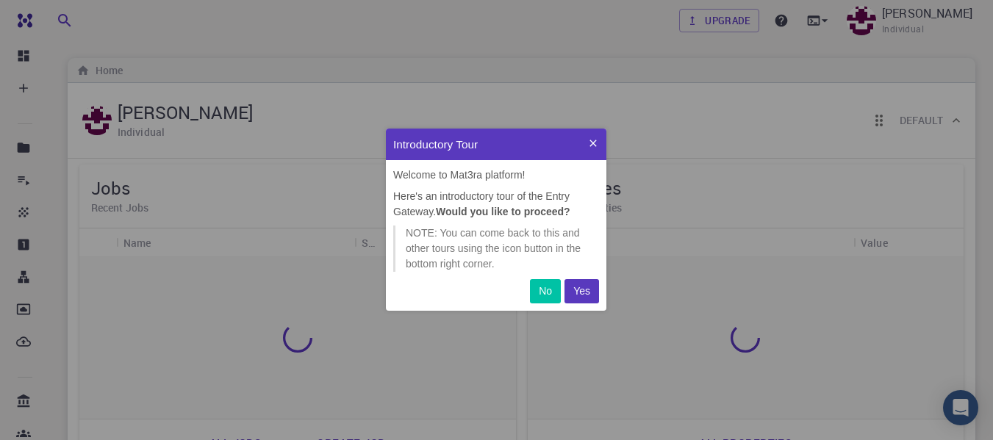
scroll to position [171, 209]
click at [546, 295] on p "No" at bounding box center [545, 291] width 13 height 15
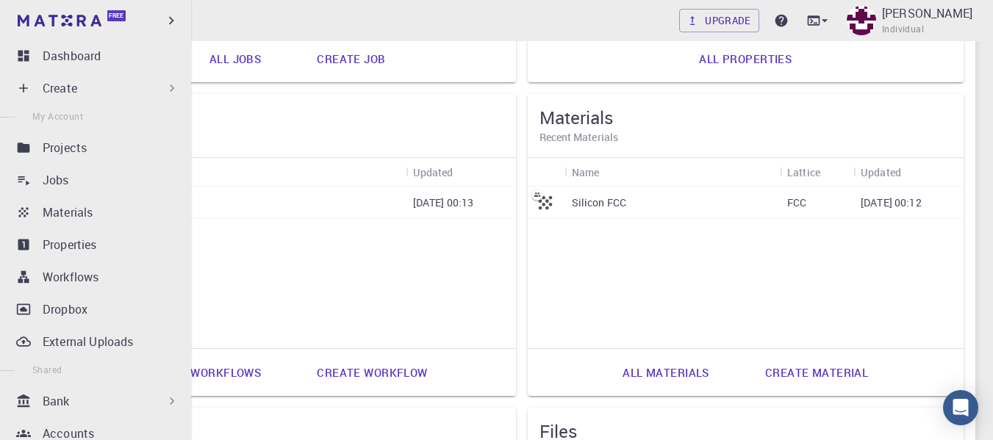
scroll to position [383, 0]
click at [52, 48] on p "Dashboard" at bounding box center [72, 56] width 58 height 18
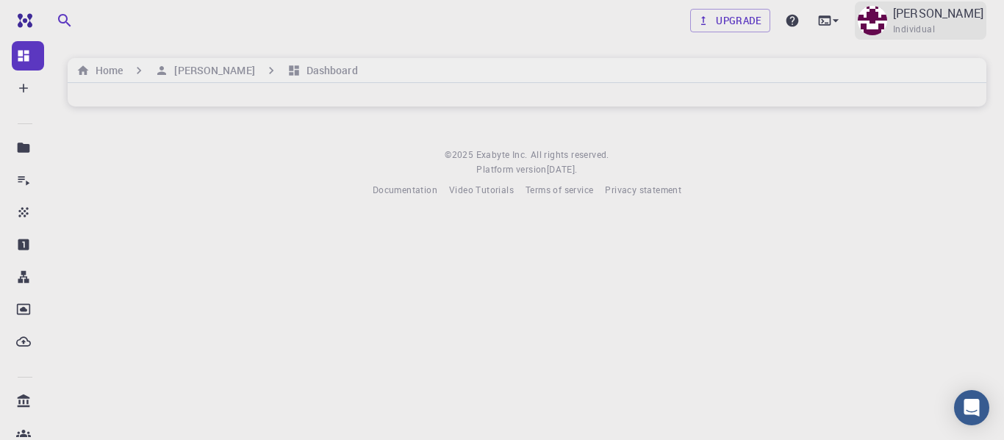
click at [893, 17] on p "[PERSON_NAME]" at bounding box center [938, 13] width 90 height 18
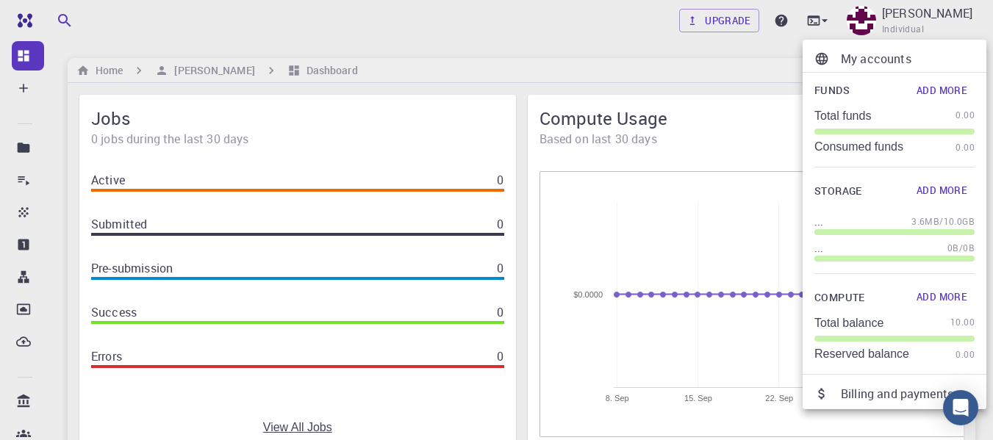
scroll to position [96, 0]
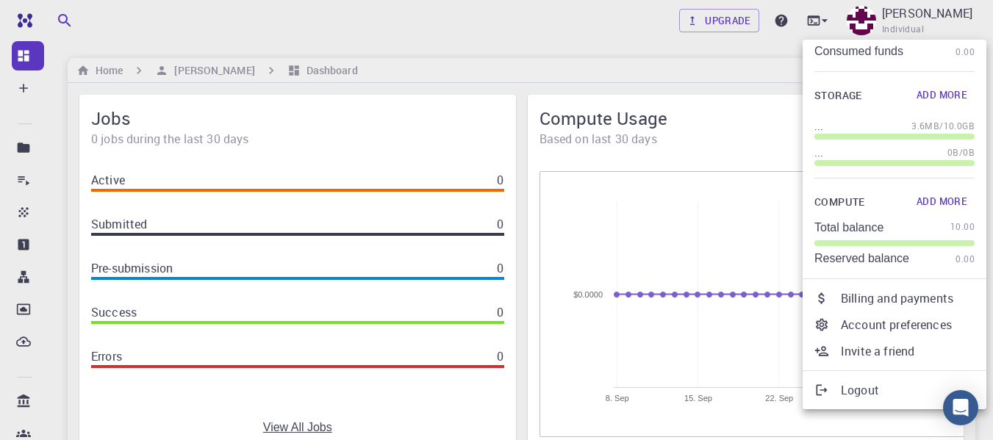
click at [856, 233] on p "Total balance" at bounding box center [848, 227] width 69 height 13
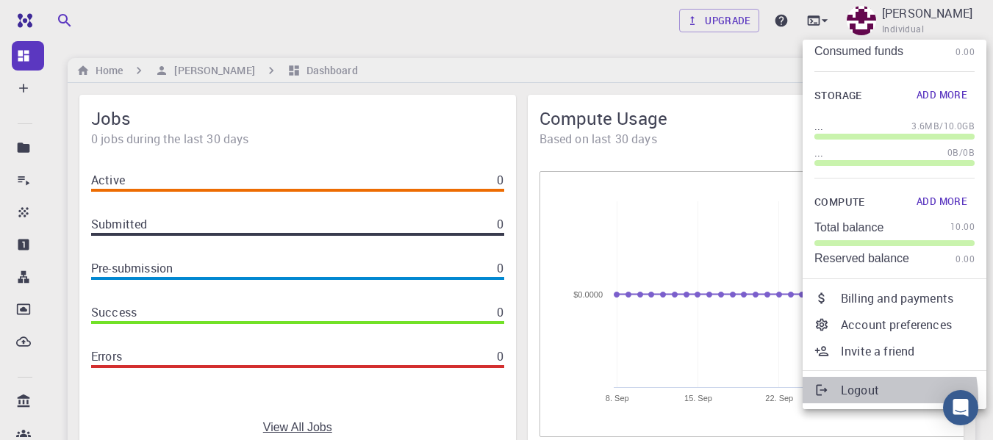
click at [851, 399] on li "Logout" at bounding box center [894, 390] width 184 height 26
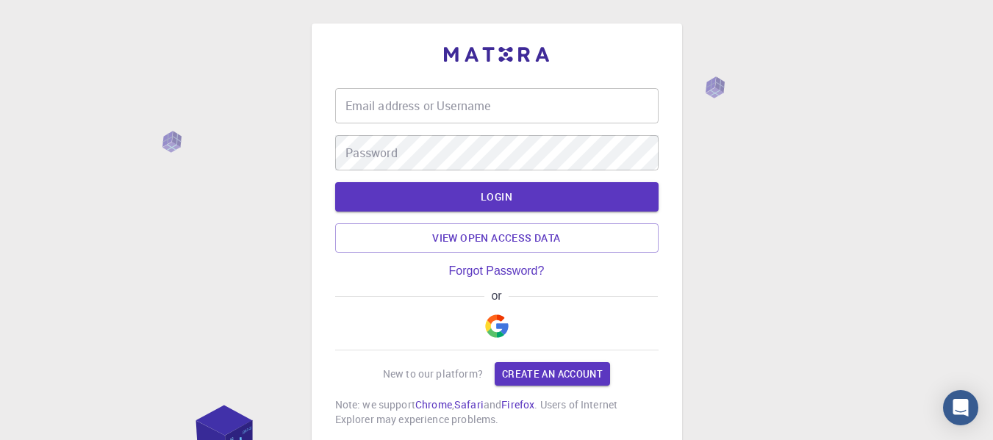
type input "[EMAIL_ADDRESS][DOMAIN_NAME]"
